Goal: Task Accomplishment & Management: Complete application form

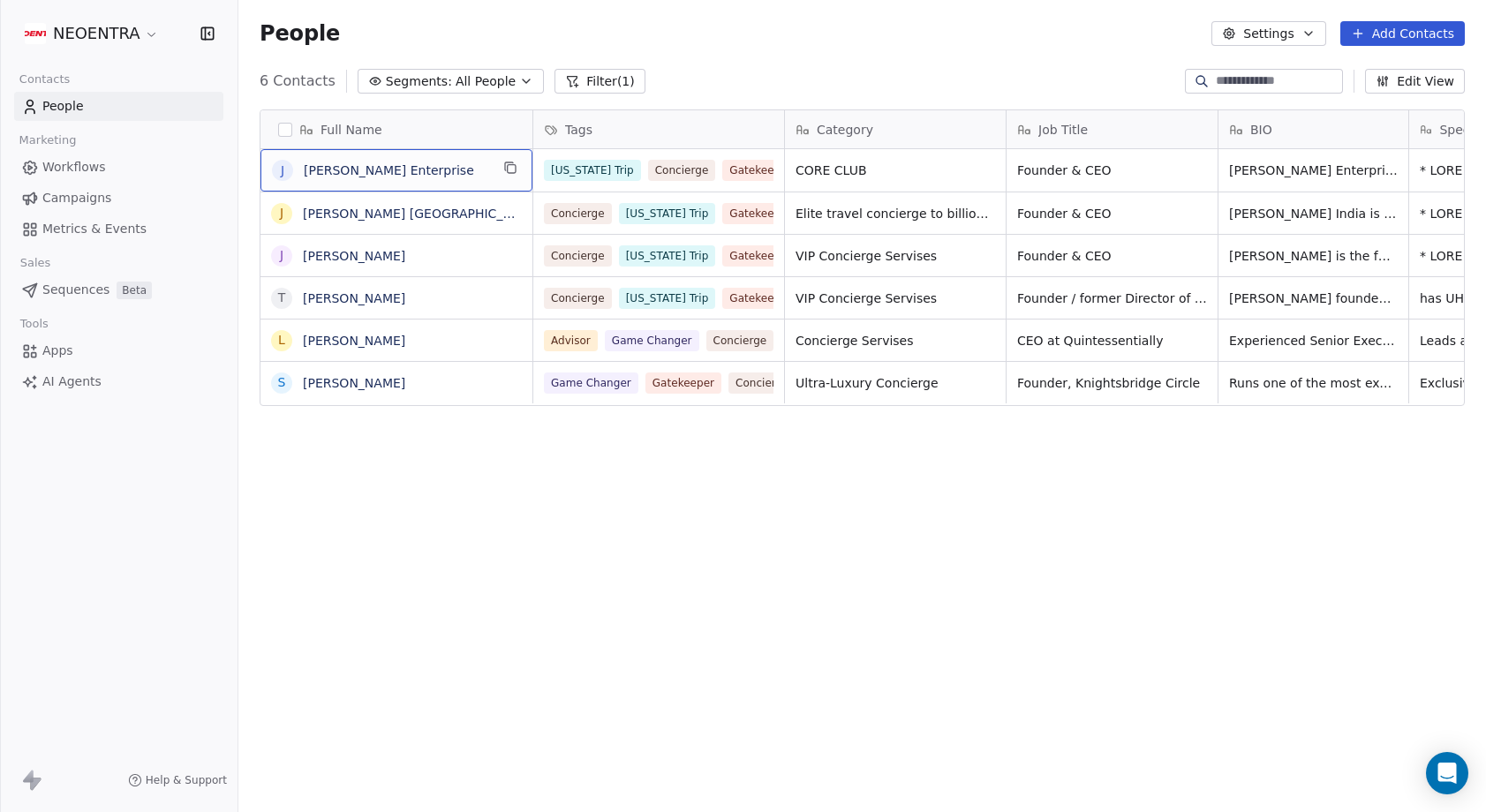
scroll to position [714, 1248]
click at [634, 493] on div "Full Name [PERSON_NAME] Enterprise J [PERSON_NAME] [GEOGRAPHIC_DATA] J [PERSON_…" at bounding box center [862, 453] width 1248 height 715
click at [1368, 43] on button "Add Contacts" at bounding box center [1403, 33] width 124 height 25
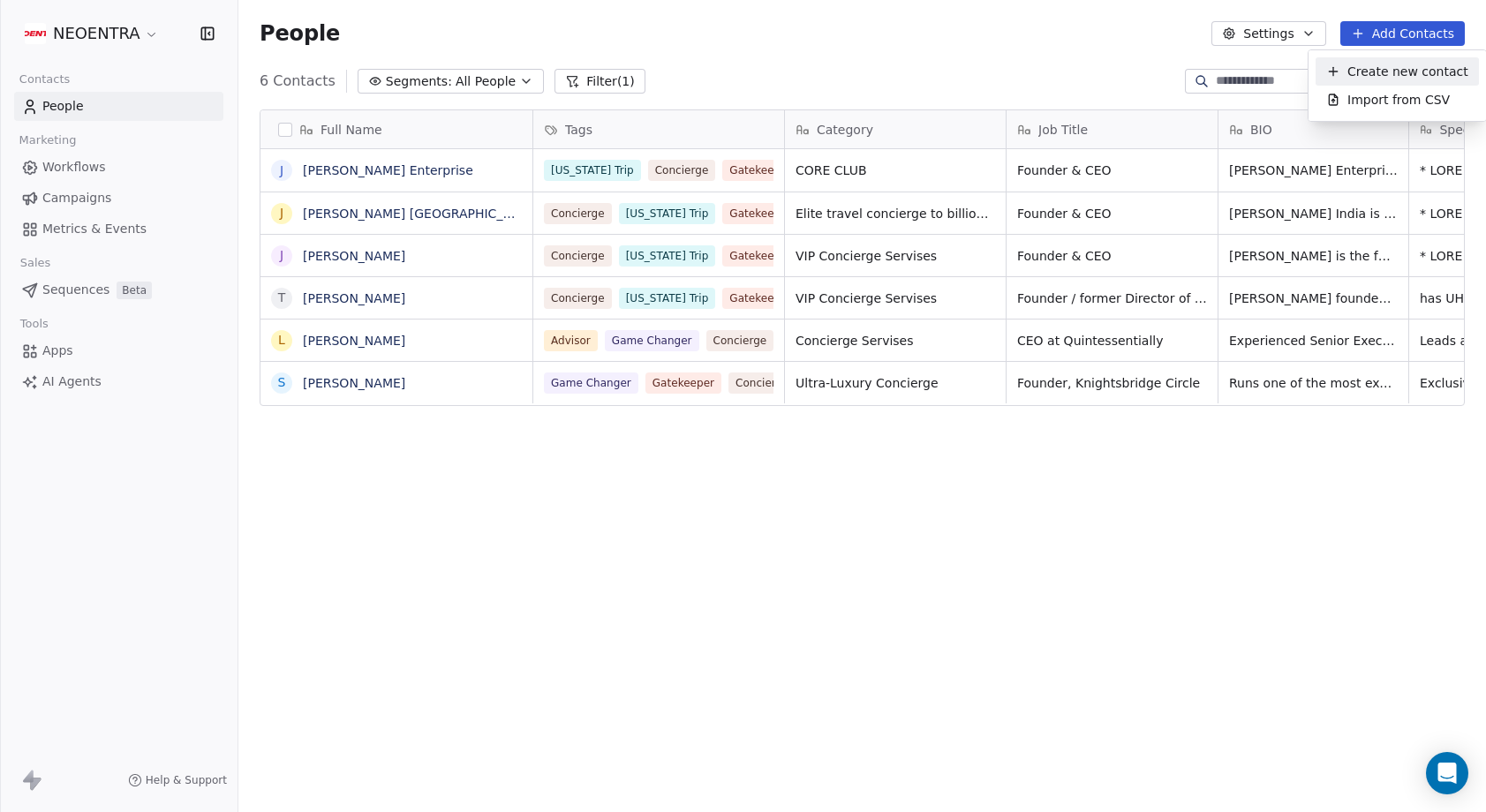
click at [1373, 82] on div "Create new contact" at bounding box center [1397, 71] width 163 height 29
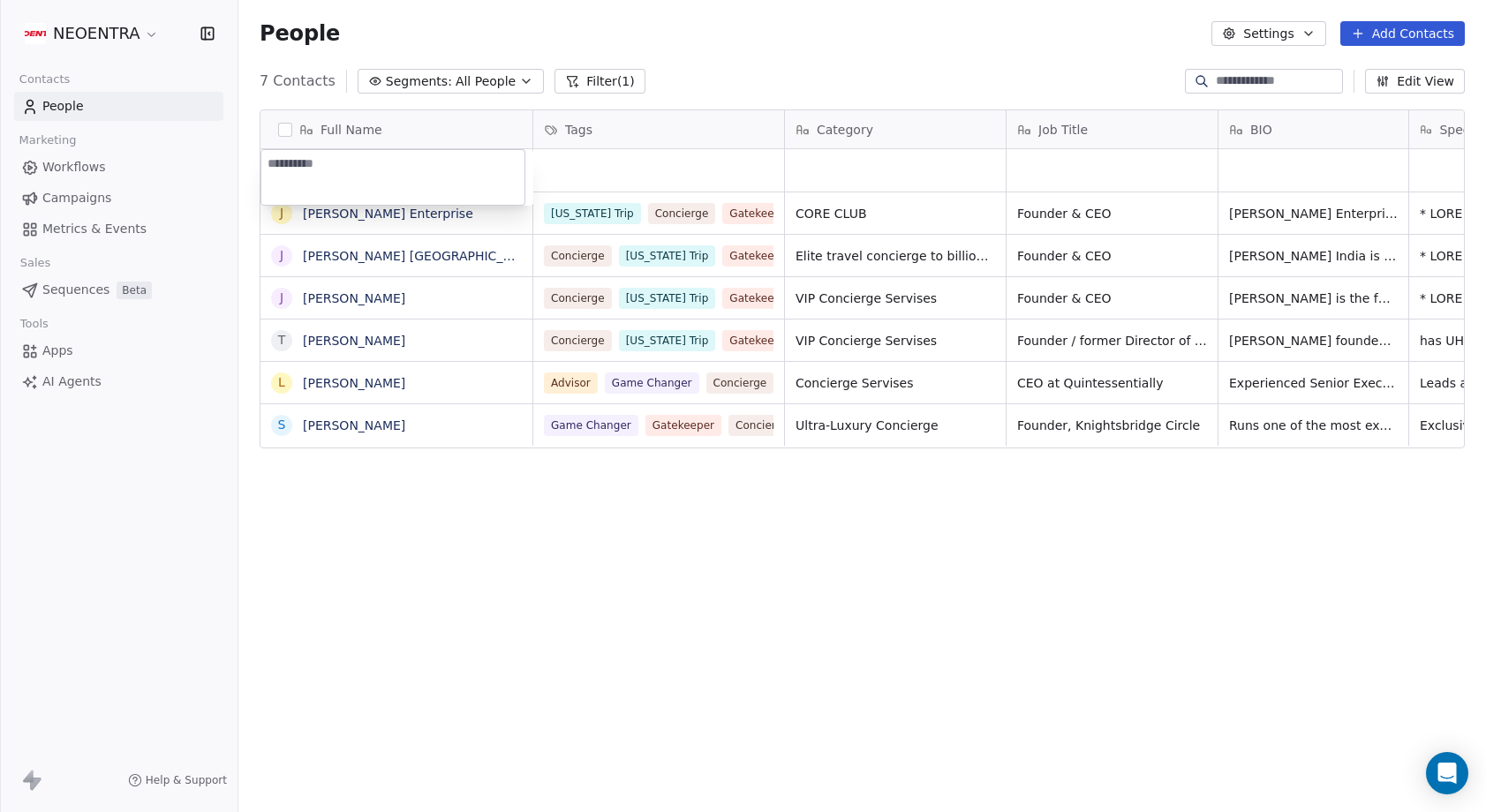
type textarea "*********"
click at [681, 155] on html "NEOENTRA Contacts People Marketing Workflows Campaigns Metrics & Events Sales S…" at bounding box center [743, 406] width 1486 height 812
click at [681, 155] on div "grid" at bounding box center [659, 170] width 251 height 42
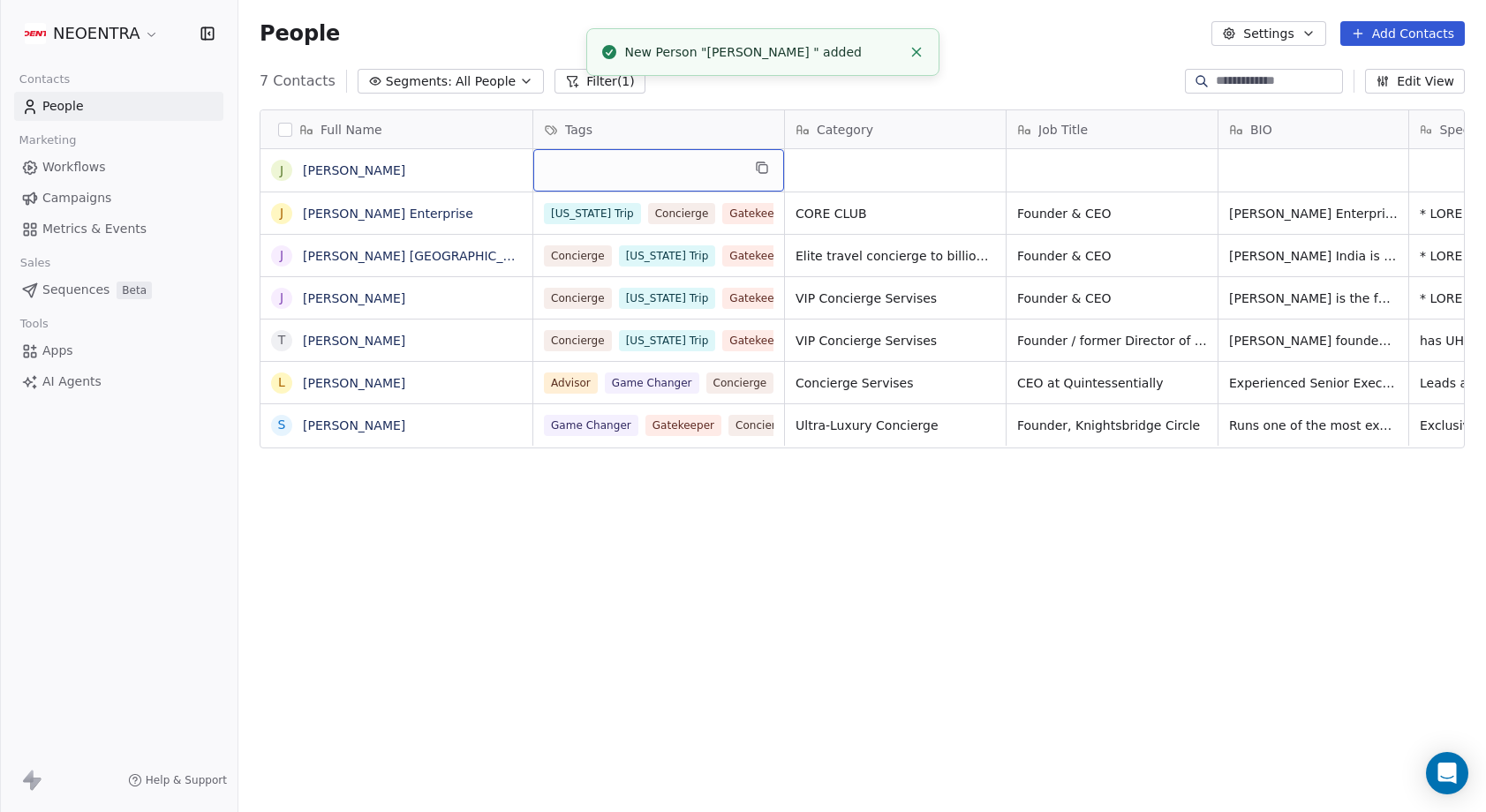
click at [670, 170] on div "grid" at bounding box center [659, 170] width 251 height 42
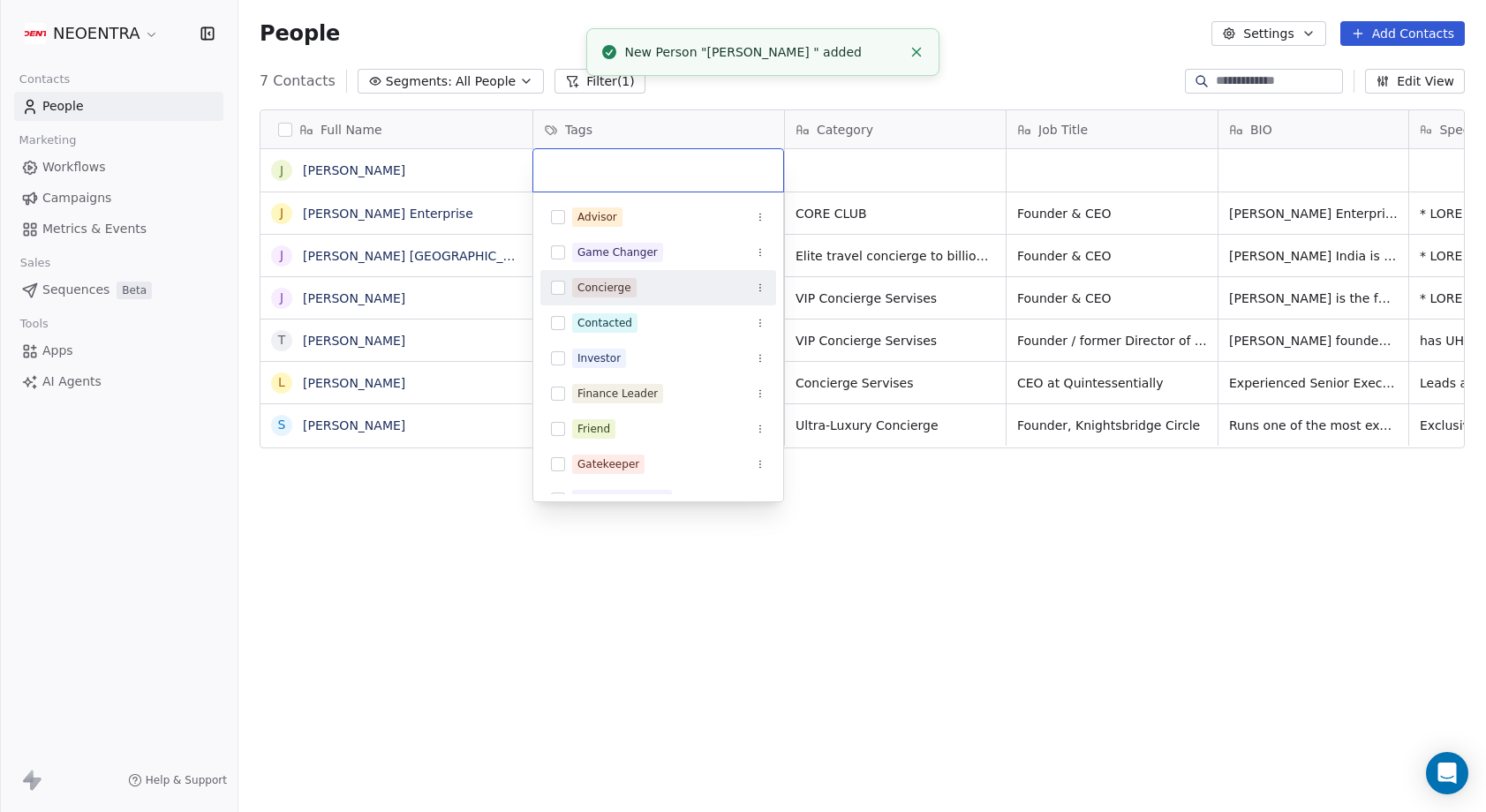
click at [624, 295] on div "Concierge" at bounding box center [605, 287] width 54 height 16
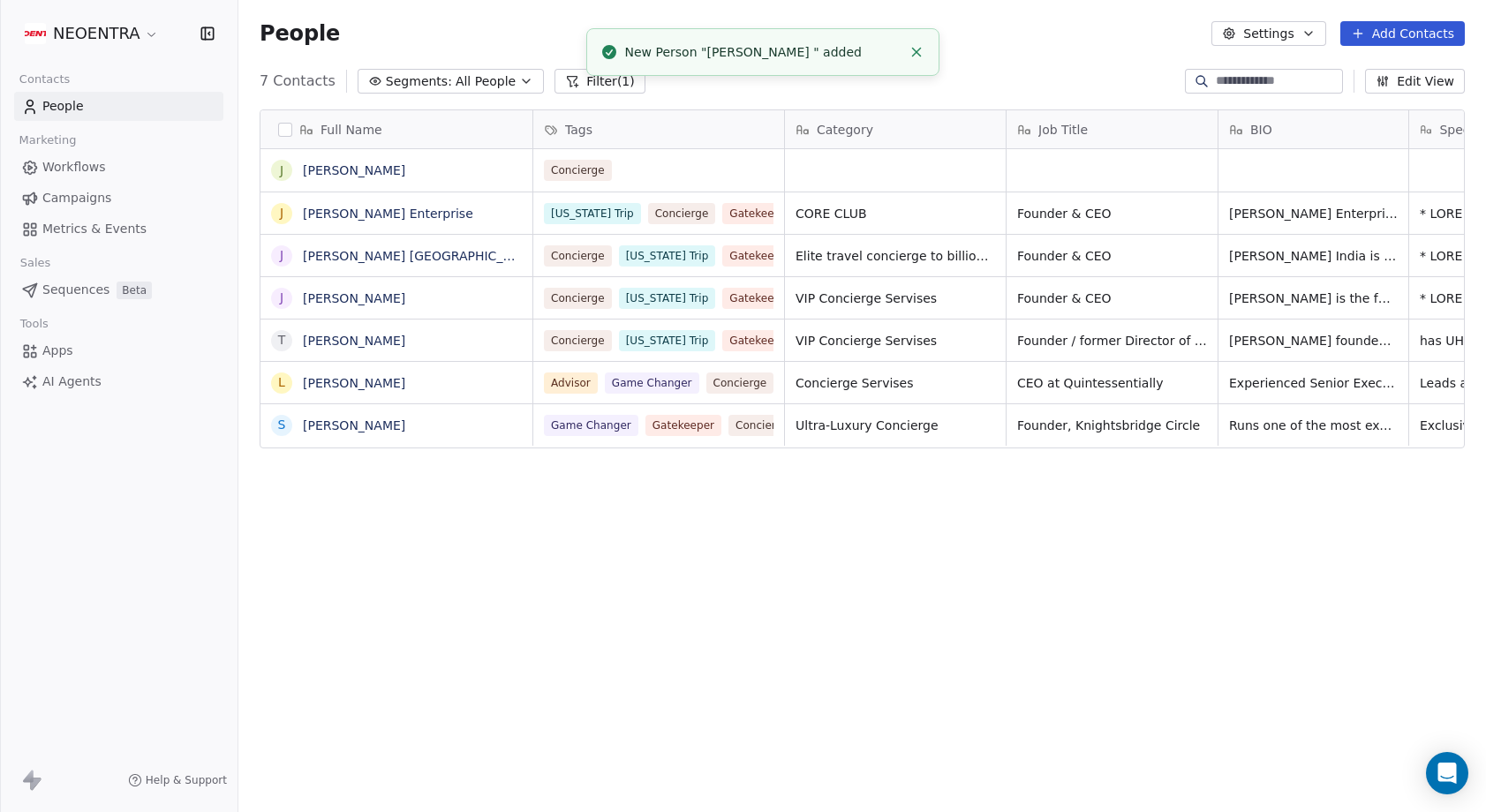
click at [434, 621] on html "NEOENTRA Contacts People Marketing Workflows Campaigns Metrics & Events Sales S…" at bounding box center [743, 406] width 1486 height 812
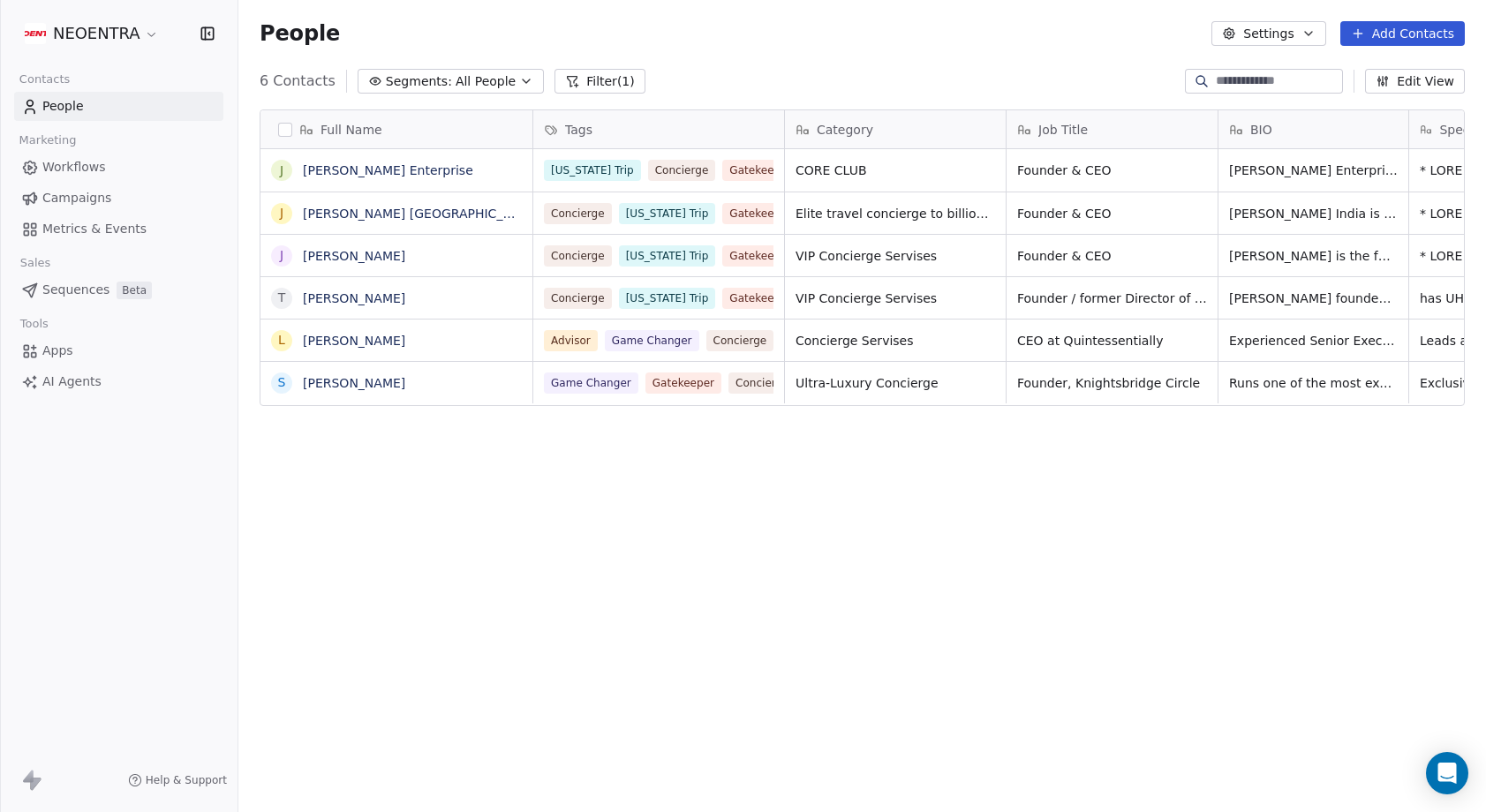
scroll to position [0, 0]
click at [85, 95] on link "People" at bounding box center [119, 106] width 209 height 29
click at [79, 106] on span "People" at bounding box center [63, 106] width 41 height 19
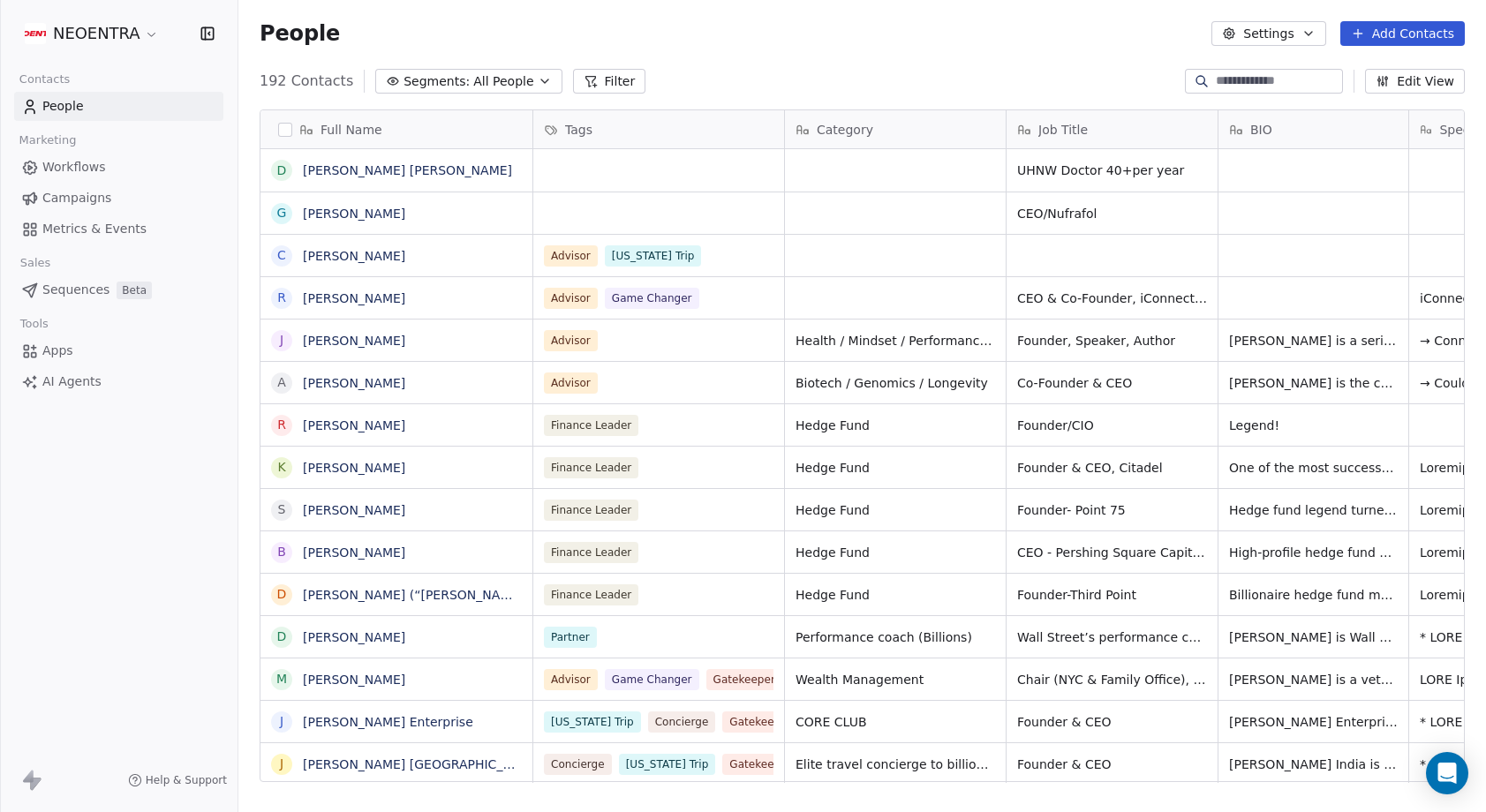
scroll to position [714, 1248]
click at [1403, 35] on button "Add Contacts" at bounding box center [1403, 33] width 124 height 25
click at [1394, 73] on span "Create new contact" at bounding box center [1408, 71] width 121 height 19
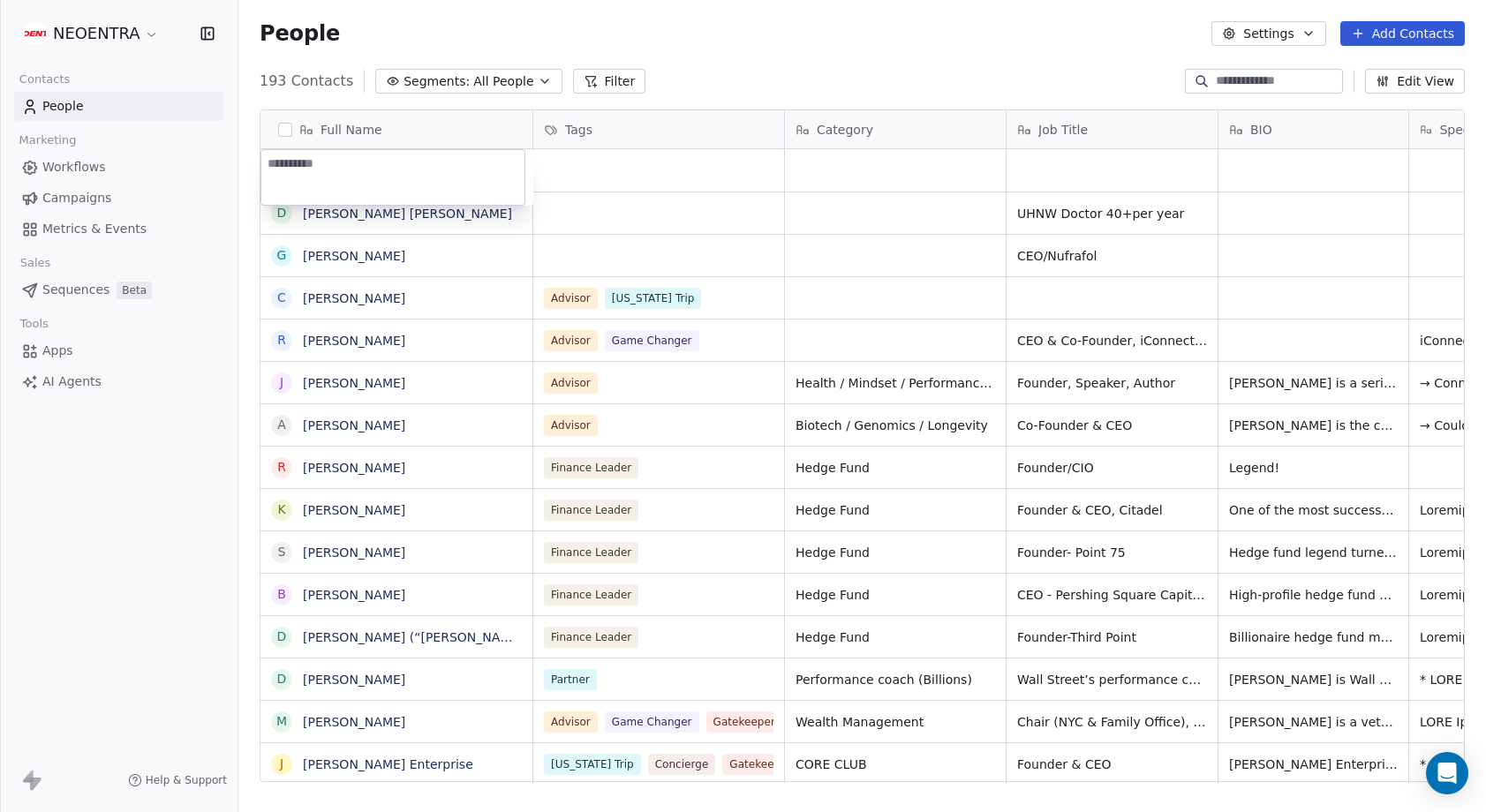
type textarea "*"
click at [945, 218] on html "NEOENTRA Contacts People Marketing Workflows Campaigns Metrics & Events Sales S…" at bounding box center [743, 406] width 1486 height 812
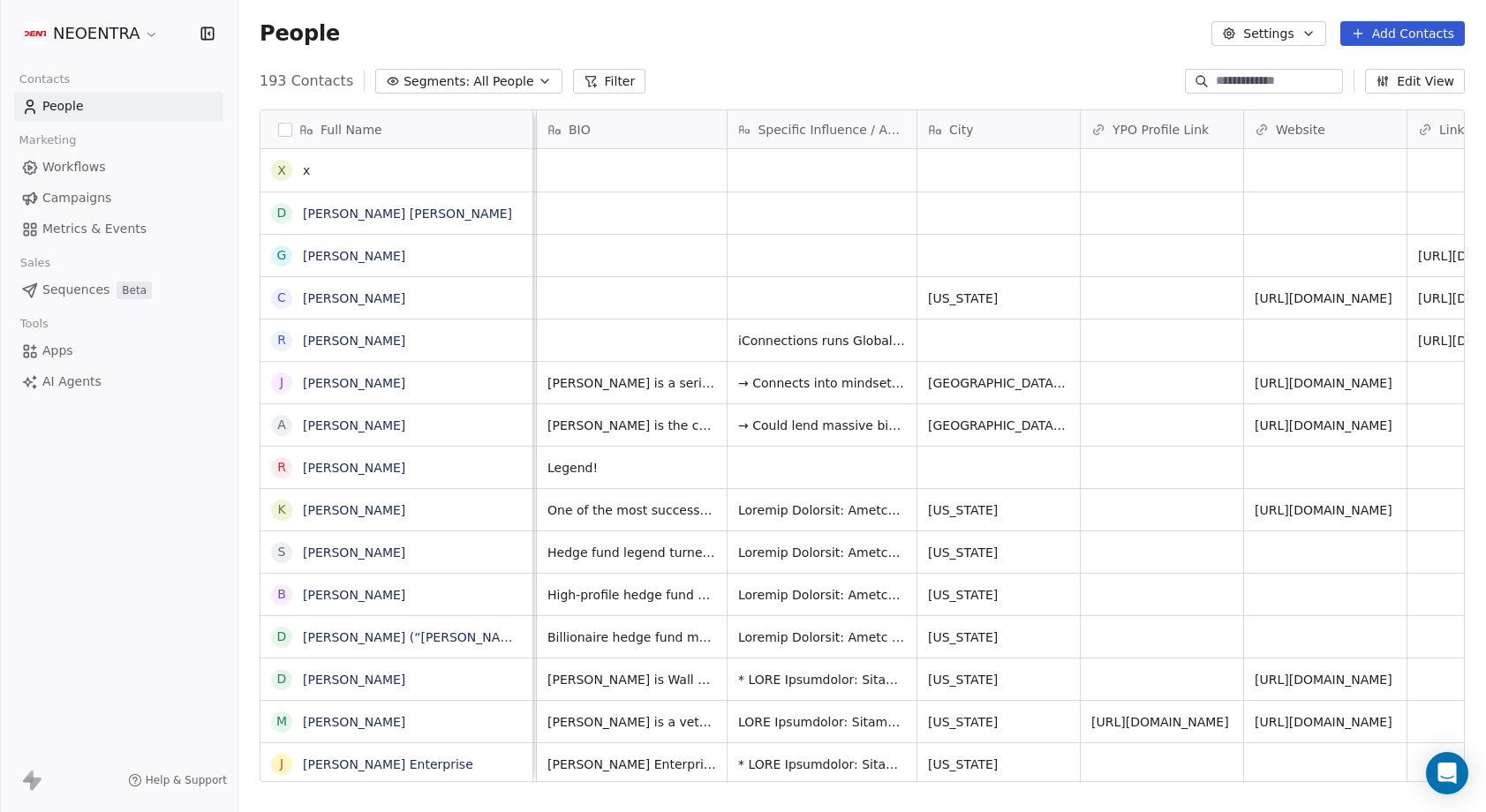
scroll to position [0, 716]
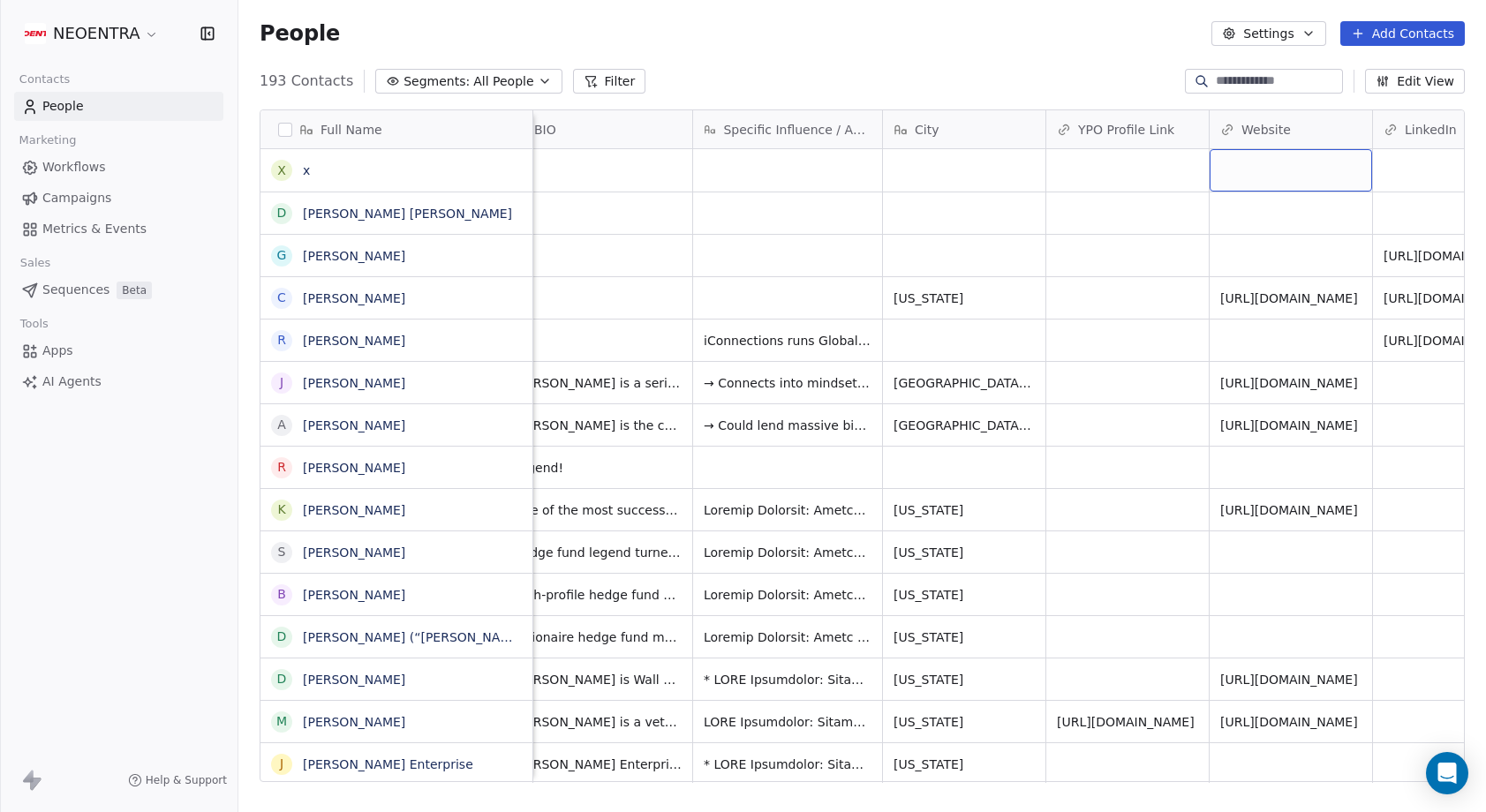
click at [1241, 161] on div "grid" at bounding box center [1291, 170] width 162 height 42
type input "**********"
click at [1121, 220] on html "NEOENTRA Contacts People Marketing Workflows Campaigns Metrics & Events Sales S…" at bounding box center [743, 406] width 1486 height 812
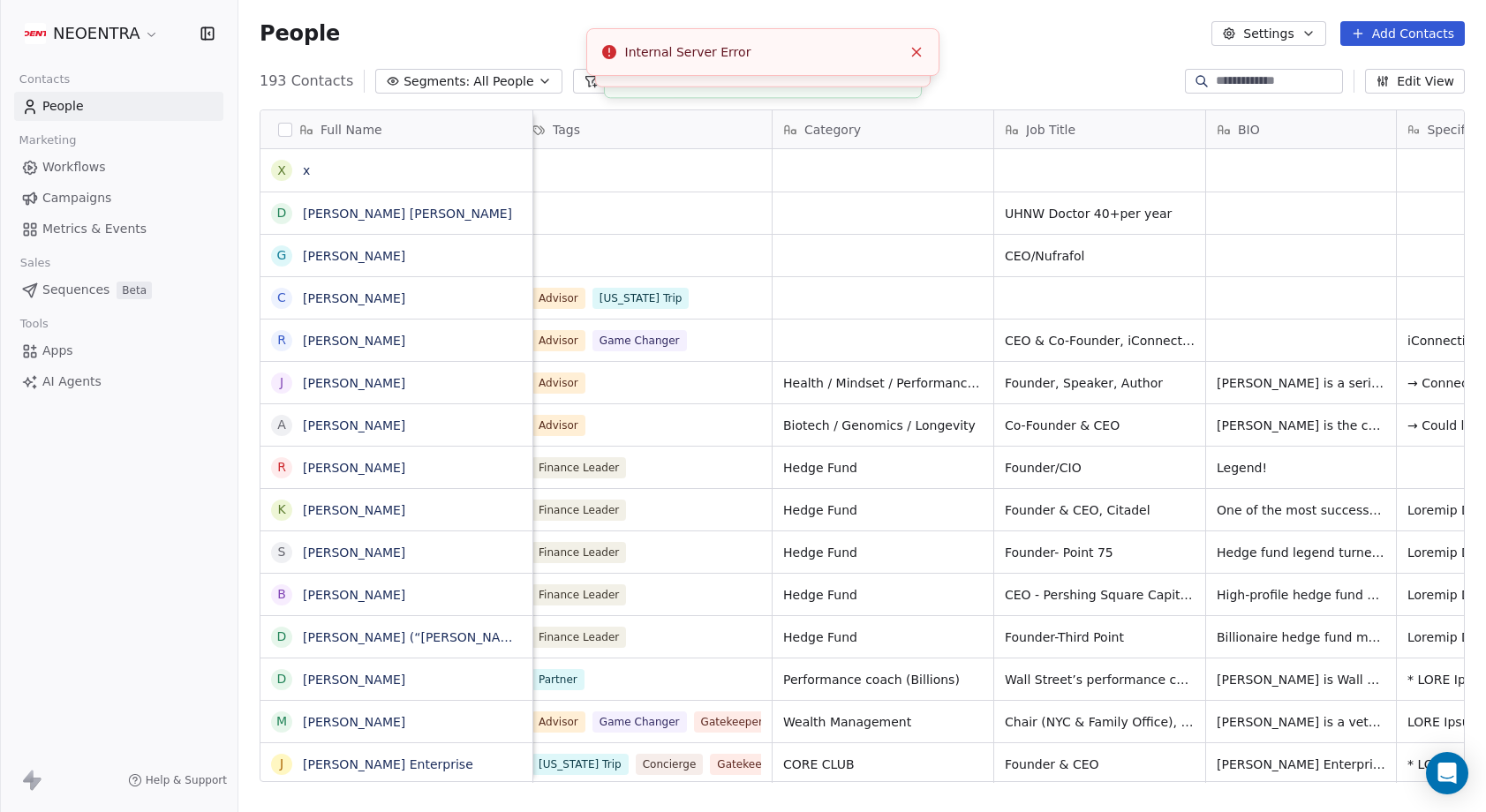
scroll to position [0, 678]
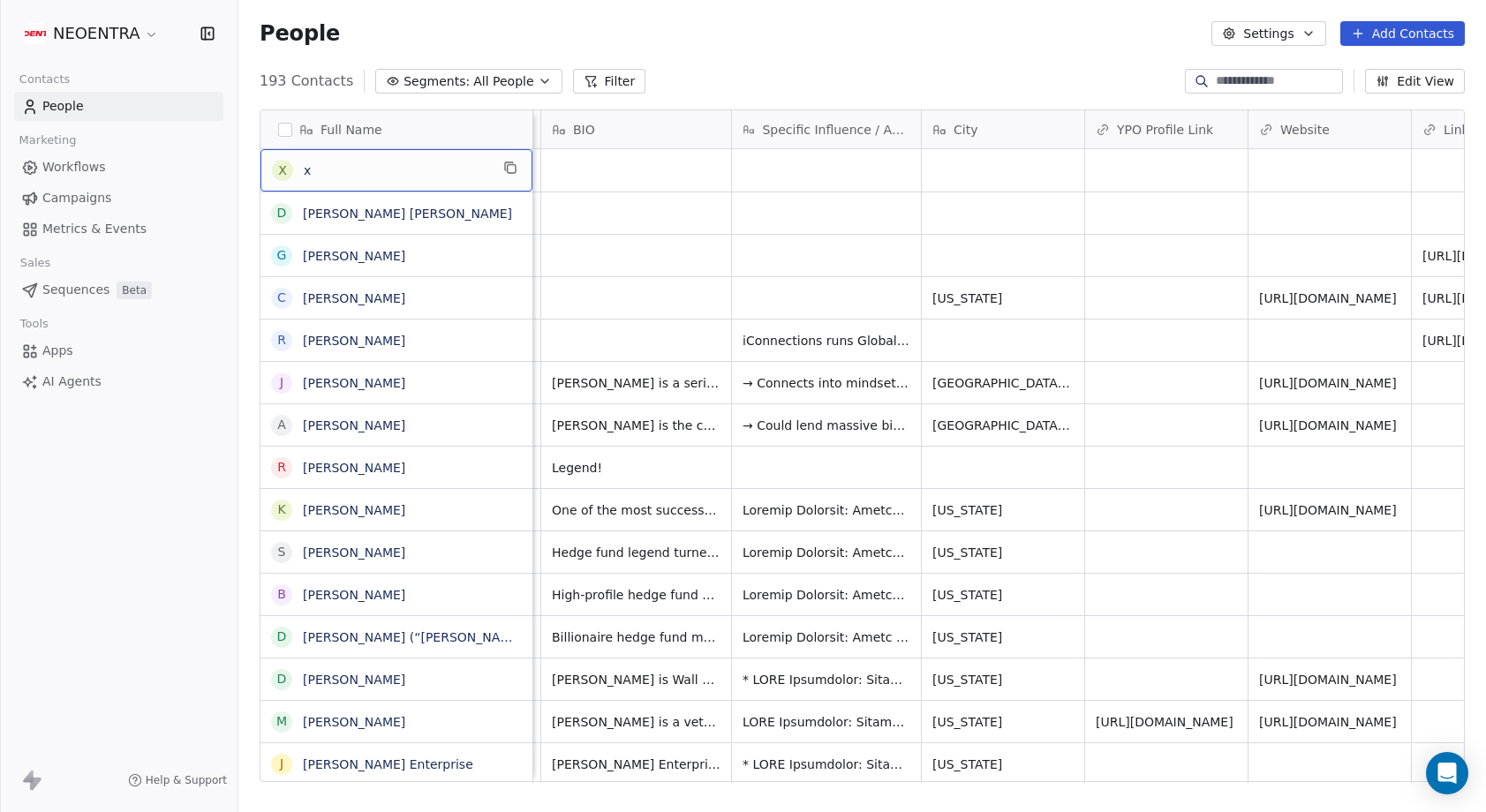
click at [431, 171] on span "x" at bounding box center [397, 171] width 186 height 18
drag, startPoint x: 414, startPoint y: 164, endPoint x: 313, endPoint y: 155, distance: 101.4
click at [313, 155] on textarea "*" at bounding box center [393, 177] width 263 height 54
type textarea "*********"
click at [616, 171] on html "NEOENTRA Contacts People Marketing Workflows Campaigns Metrics & Events Sales S…" at bounding box center [743, 406] width 1486 height 812
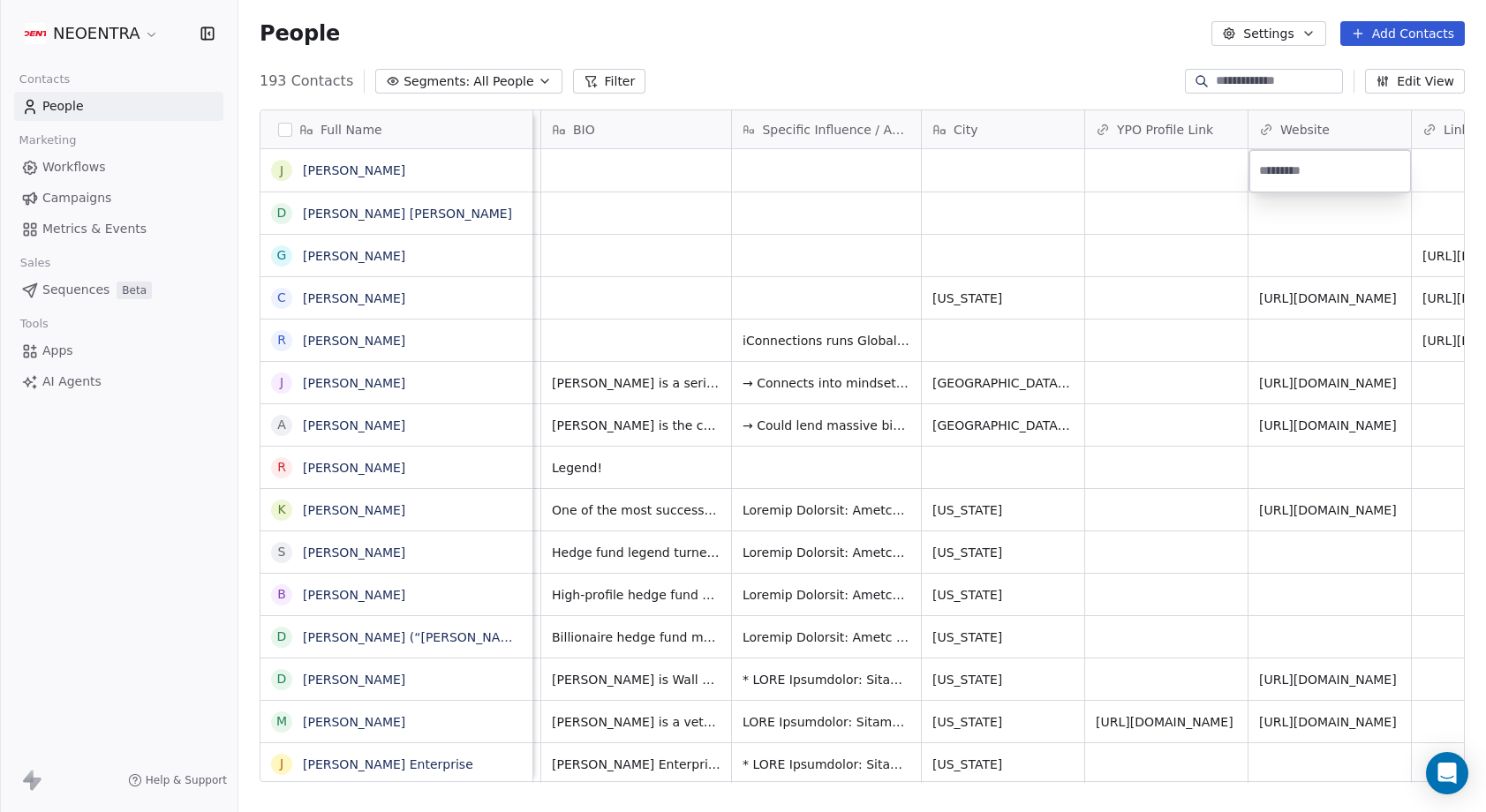
type input "**********"
click at [1104, 208] on html "NEOENTRA Contacts People Marketing Workflows Campaigns Metrics & Events Sales S…" at bounding box center [743, 406] width 1486 height 812
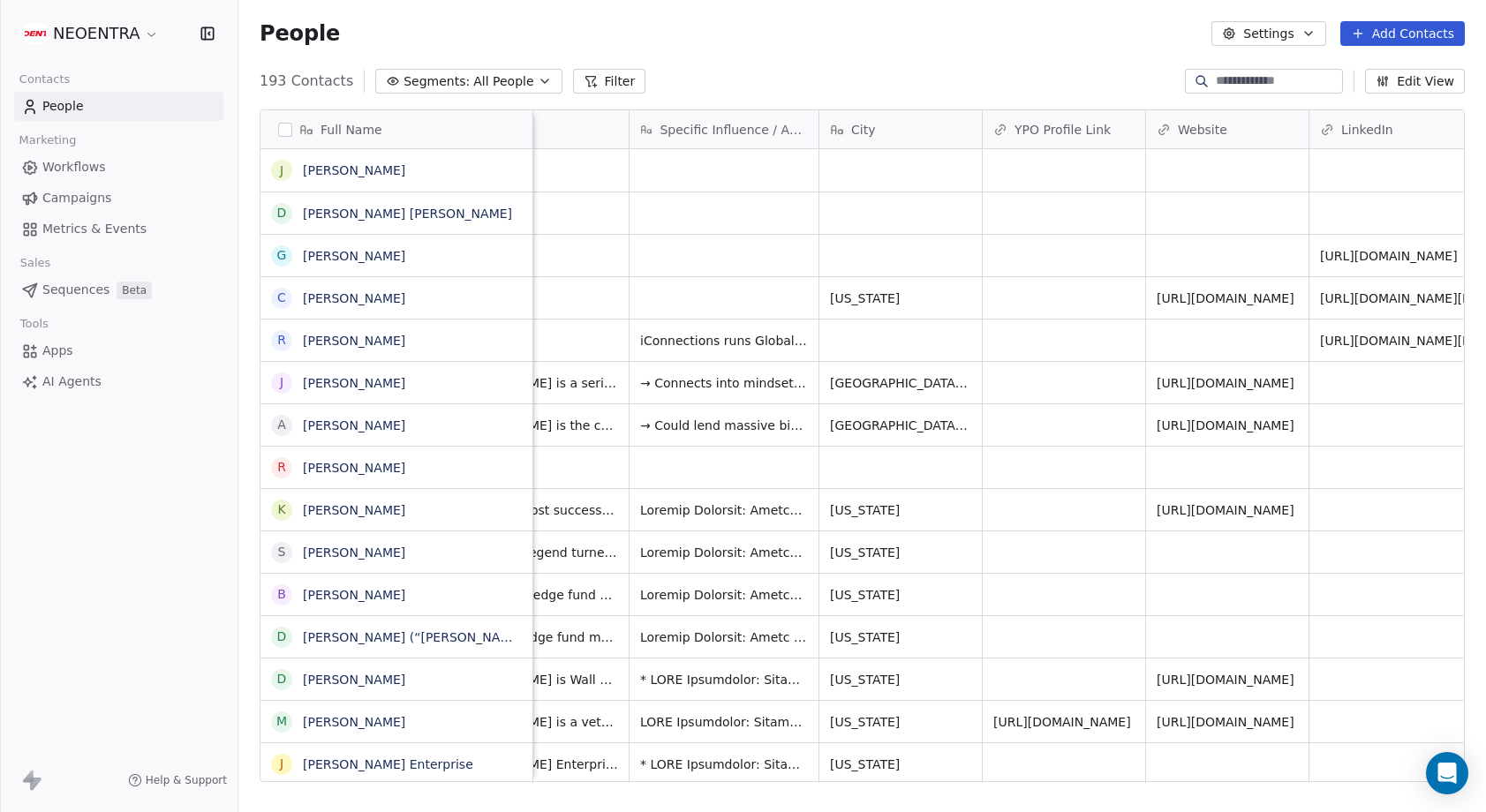
scroll to position [0, 779]
click at [1212, 171] on div "grid" at bounding box center [1228, 170] width 162 height 42
type input "**********"
click at [1100, 42] on html "NEOENTRA Contacts People Marketing Workflows Campaigns Metrics & Events Sales S…" at bounding box center [743, 406] width 1486 height 812
